Goal: Task Accomplishment & Management: Manage account settings

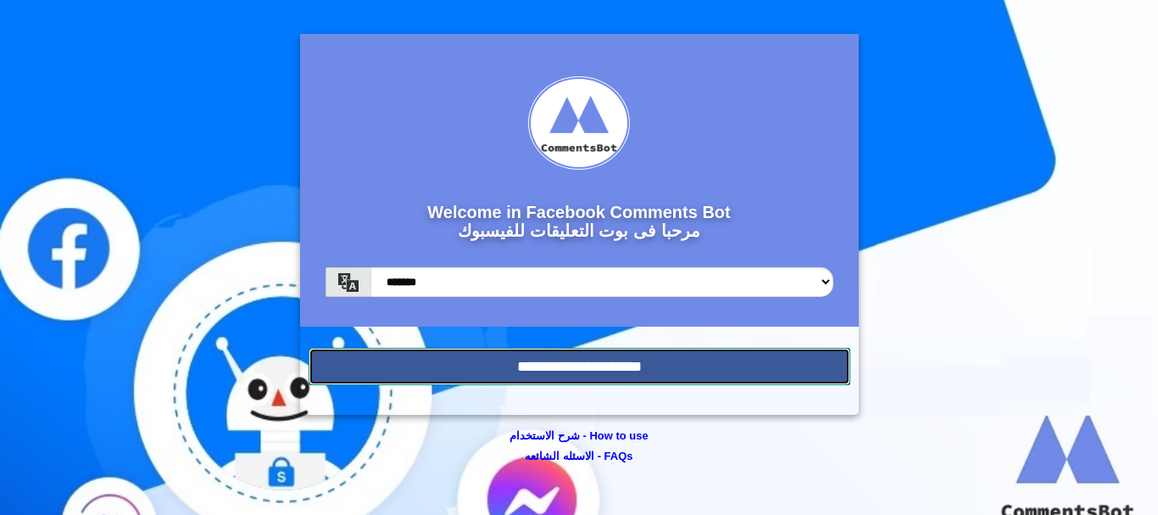
click at [536, 359] on input "**********" at bounding box center [580, 366] width 542 height 37
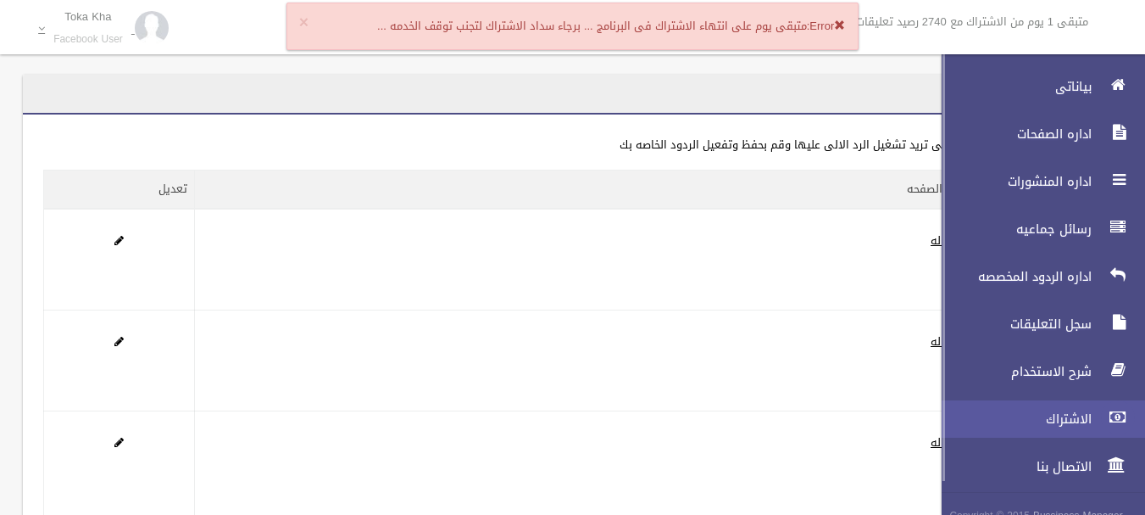
click at [1119, 426] on icon at bounding box center [1117, 417] width 15 height 34
